Goal: Complete application form

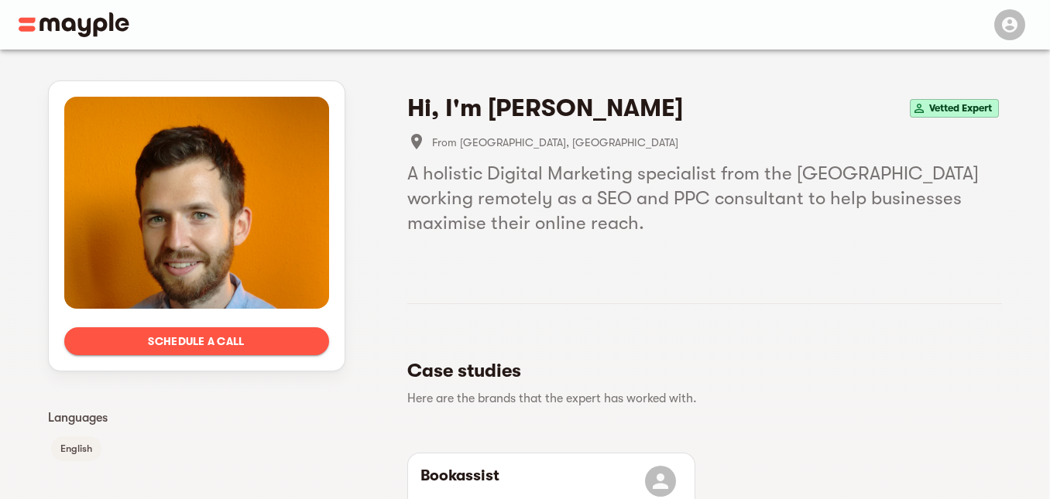
click at [84, 31] on img at bounding box center [74, 24] width 111 height 25
click at [70, 29] on img at bounding box center [74, 24] width 111 height 25
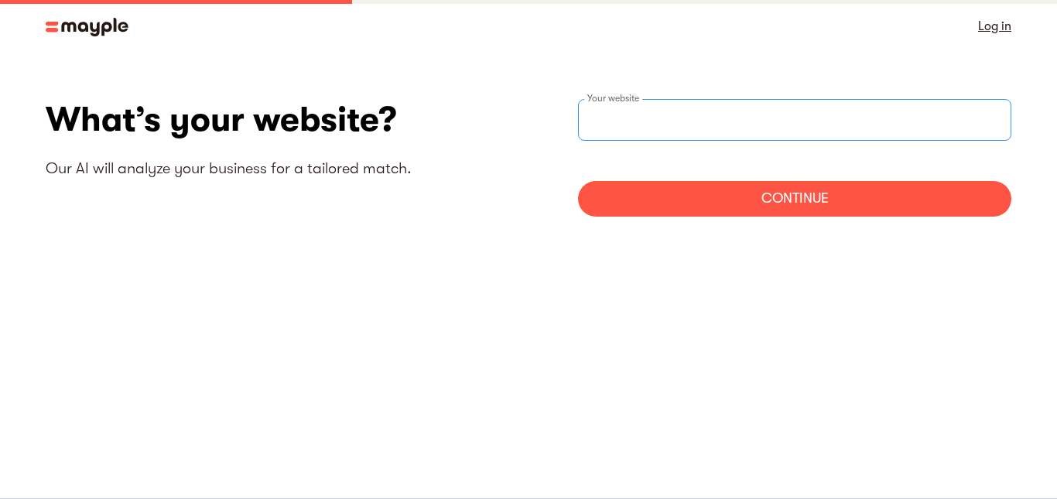
click at [682, 122] on input "websiteStep" at bounding box center [794, 120] width 433 height 42
paste input "[URL][DOMAIN_NAME]"
type input "[URL][DOMAIN_NAME]"
click at [656, 203] on div "Continue" at bounding box center [794, 199] width 433 height 36
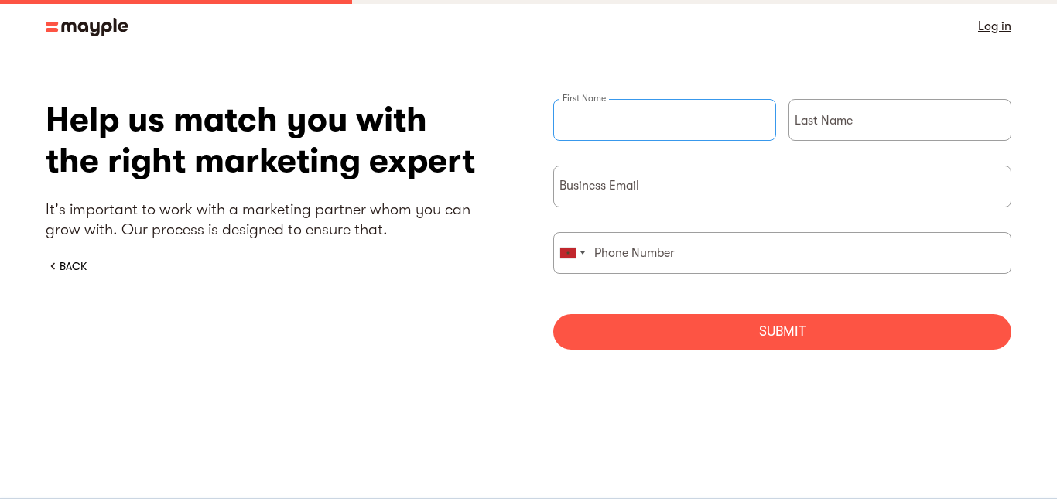
click at [612, 134] on input "briefForm" at bounding box center [664, 120] width 223 height 42
type input "Abdessamad"
click at [845, 118] on div "Last Name" at bounding box center [900, 132] width 223 height 67
type input "Taidi"
click at [712, 182] on input "briefForm" at bounding box center [782, 187] width 458 height 42
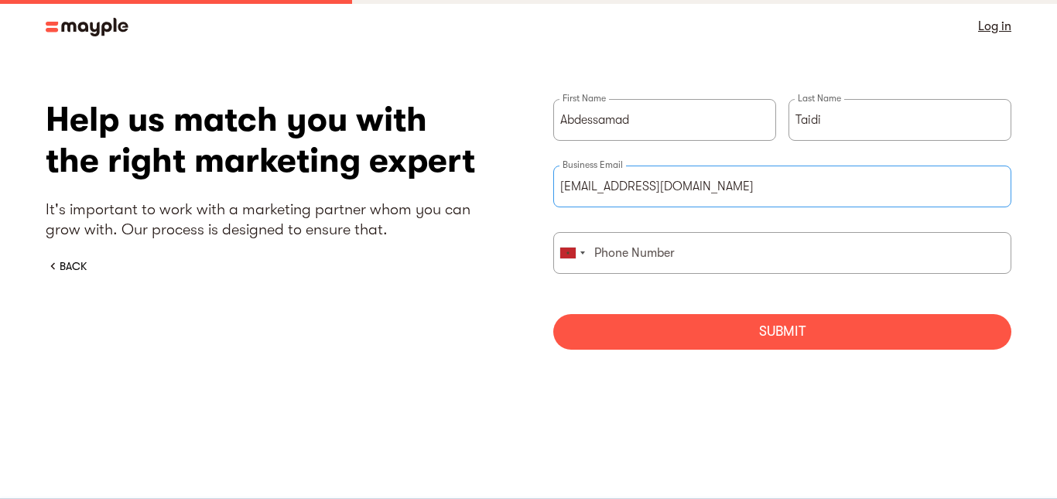
type input "[EMAIL_ADDRESS][DOMAIN_NAME]"
click at [669, 243] on input "briefForm" at bounding box center [782, 253] width 458 height 42
type input "0773168147"
click at [618, 338] on div "Submit" at bounding box center [782, 332] width 458 height 36
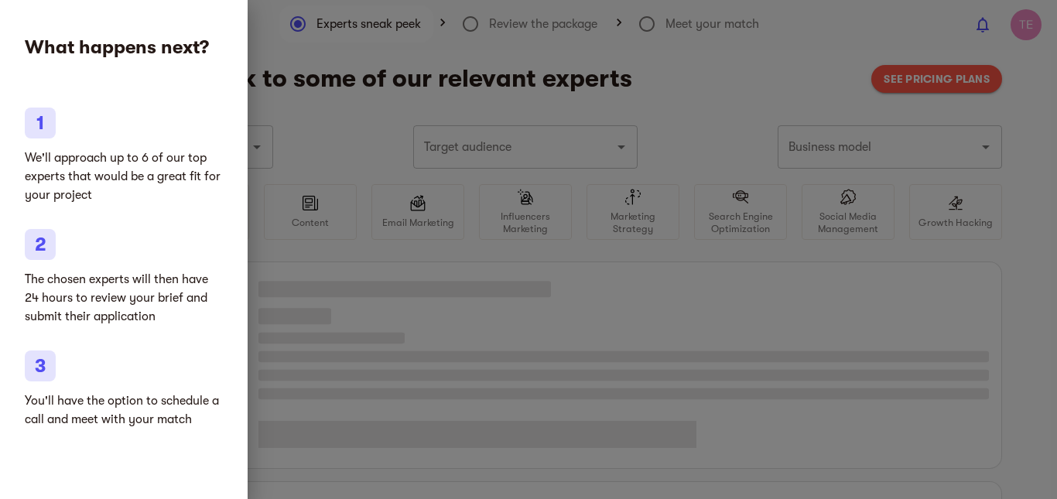
drag, startPoint x: 0, startPoint y: 0, endPoint x: 663, endPoint y: 280, distance: 720.1
click at [663, 280] on div at bounding box center [528, 249] width 1057 height 499
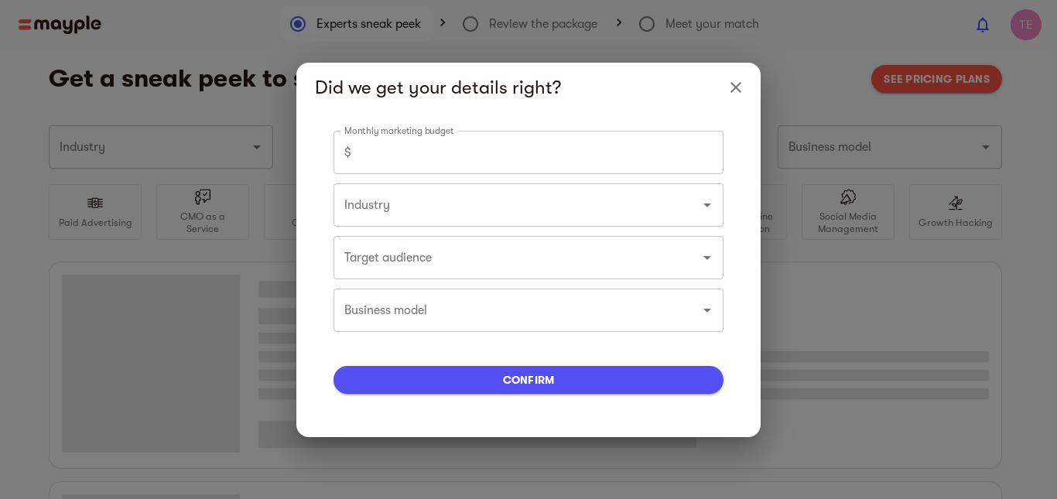
type input "Digital content"
type input "0"
type input "Digital content"
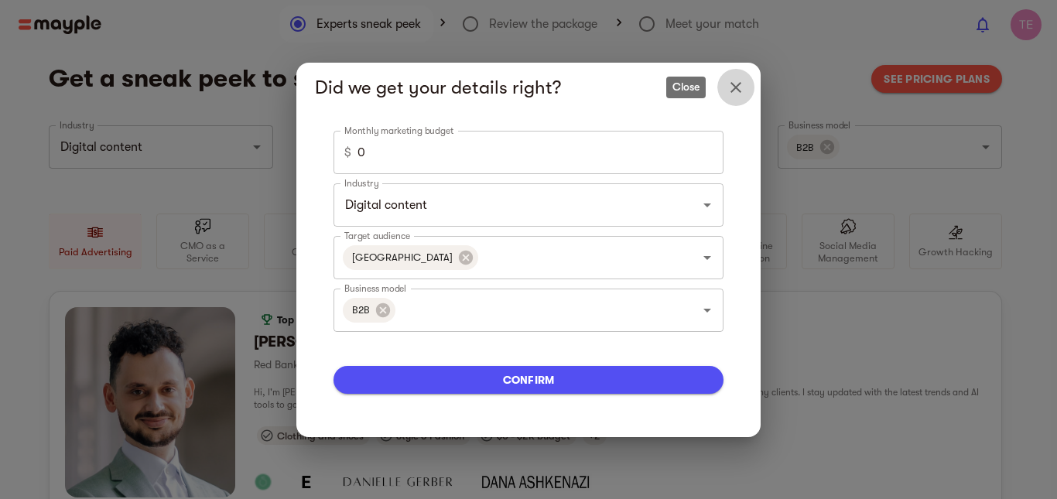
click at [735, 90] on icon "Close" at bounding box center [736, 87] width 19 height 19
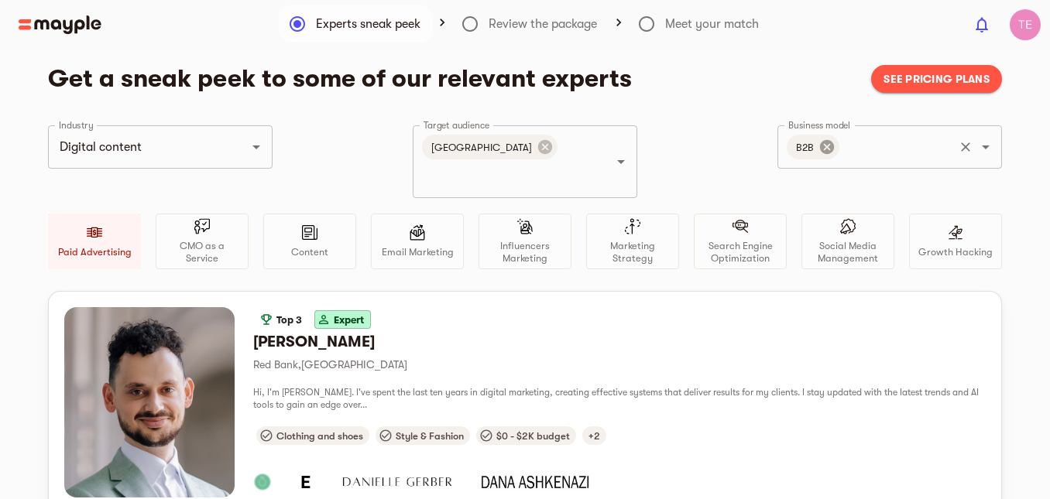
click at [829, 140] on icon at bounding box center [826, 147] width 17 height 17
click at [755, 83] on h4 "Get a sneak peek to some of our relevant experts" at bounding box center [453, 78] width 810 height 31
